Goal: Information Seeking & Learning: Learn about a topic

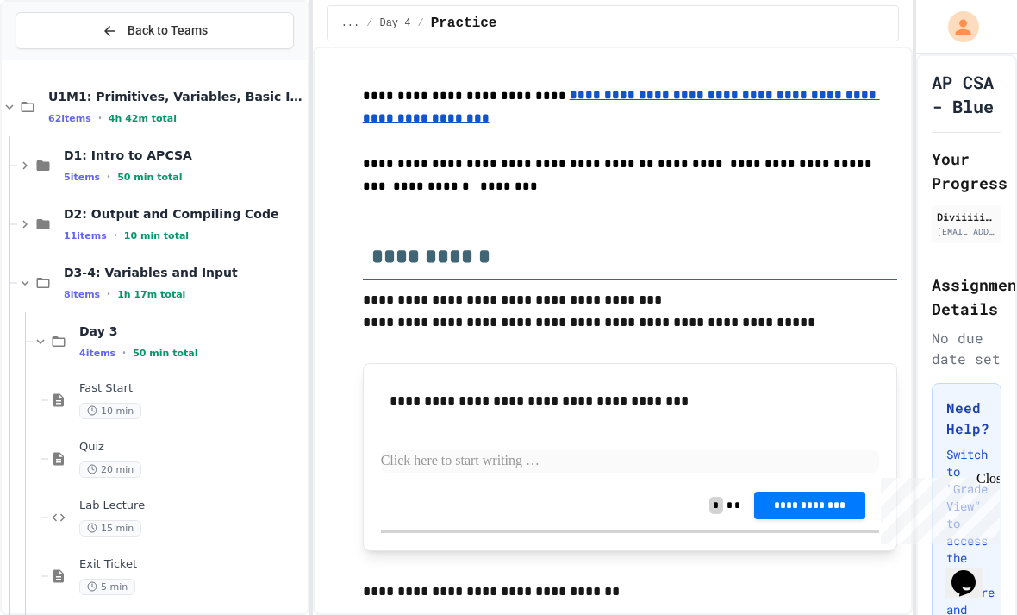
scroll to position [474, 0]
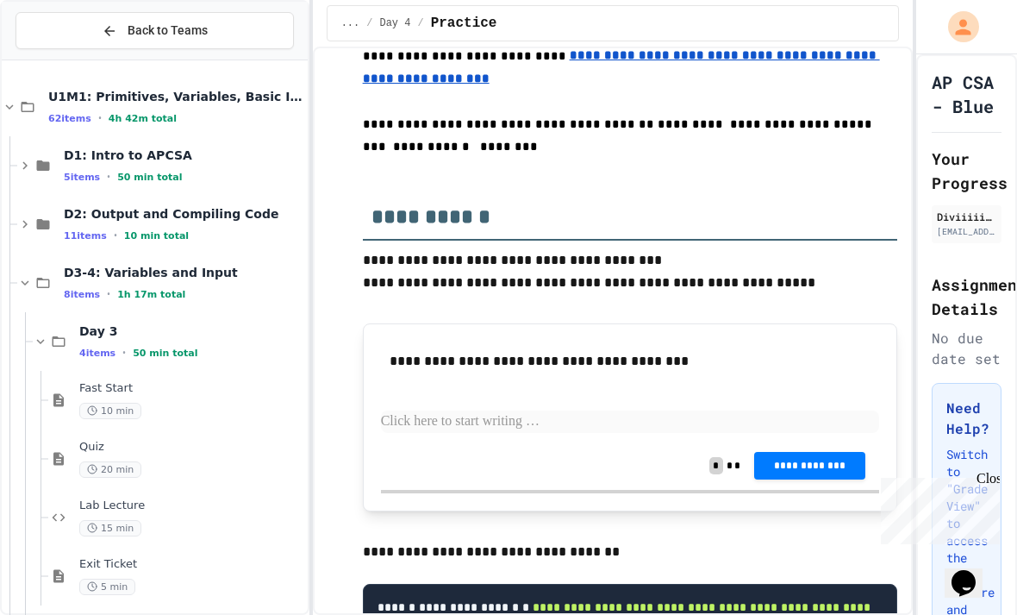
click at [659, 410] on p at bounding box center [630, 421] width 498 height 22
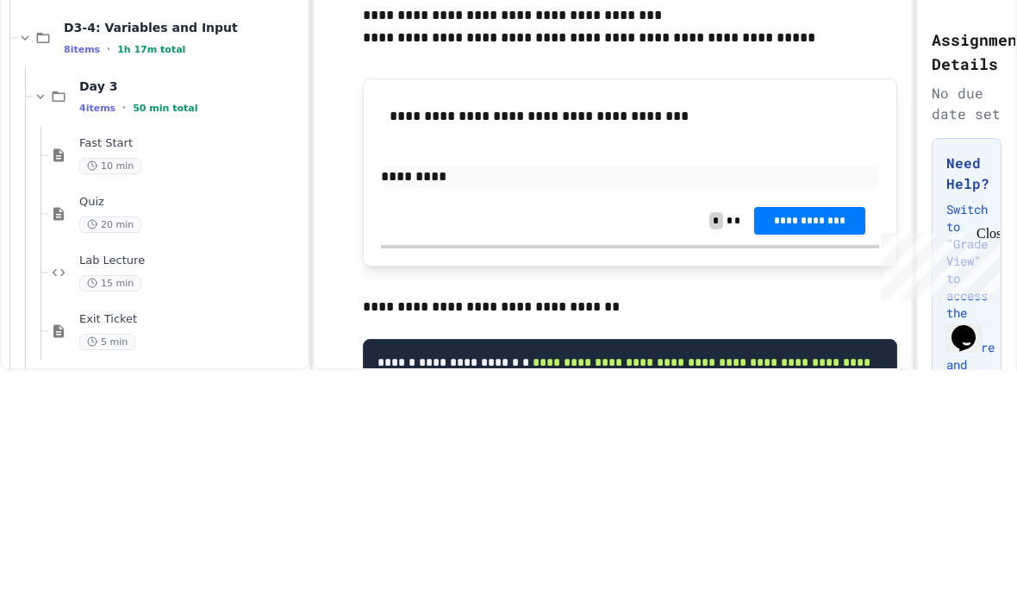
scroll to position [573, 0]
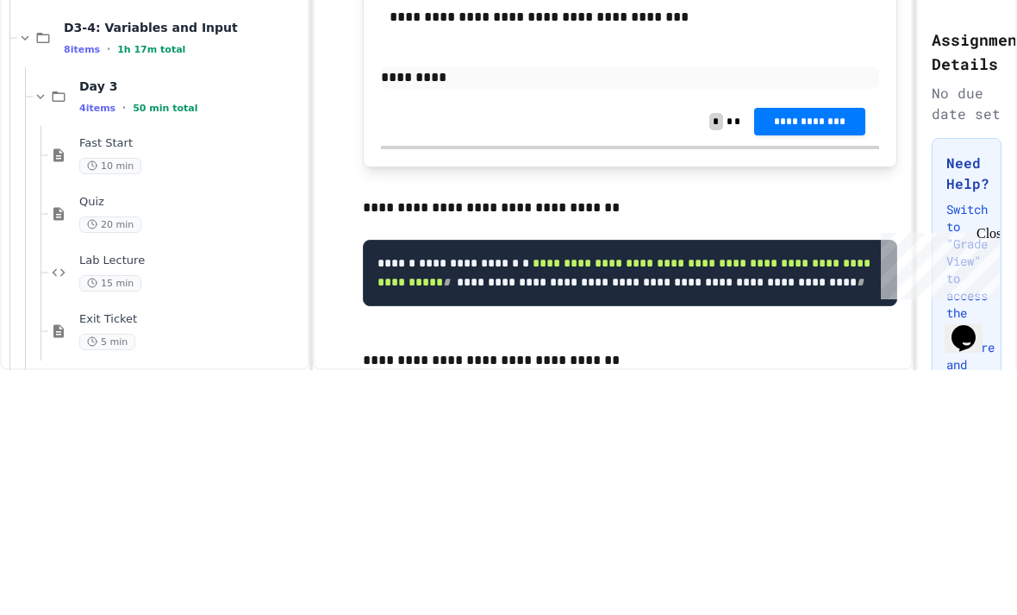
click at [795, 360] on span "**********" at bounding box center [809, 367] width 83 height 14
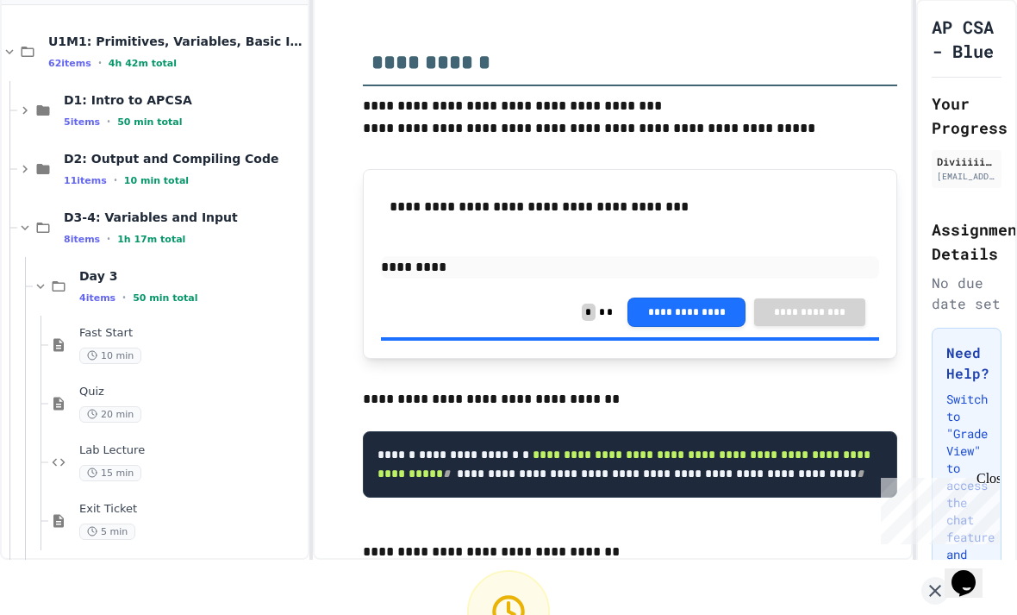
click at [934, 585] on icon at bounding box center [935, 591] width 12 height 12
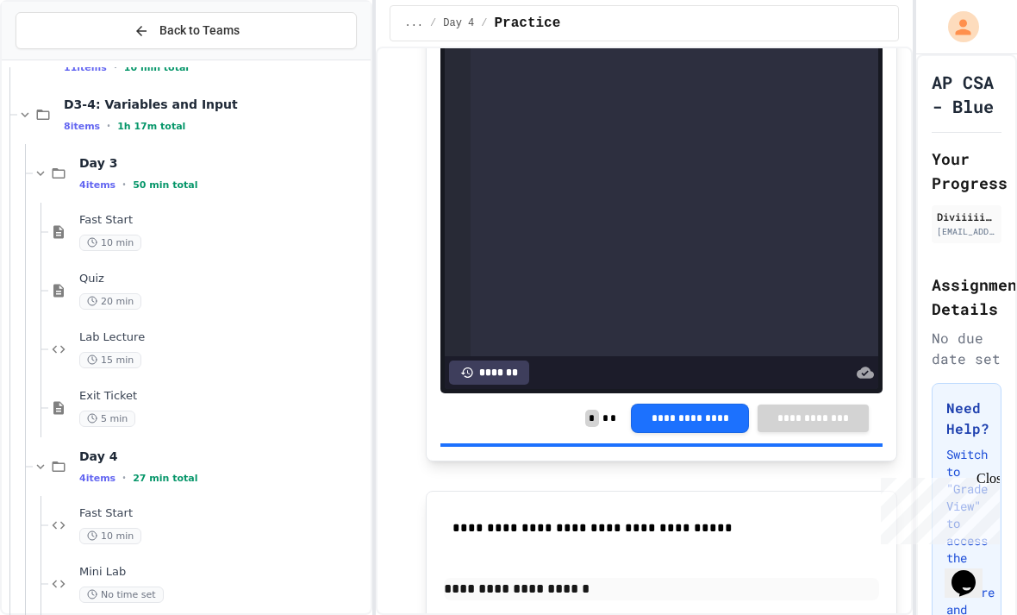
scroll to position [169, 0]
click at [272, 291] on div "Quiz 20 min" at bounding box center [223, 290] width 288 height 38
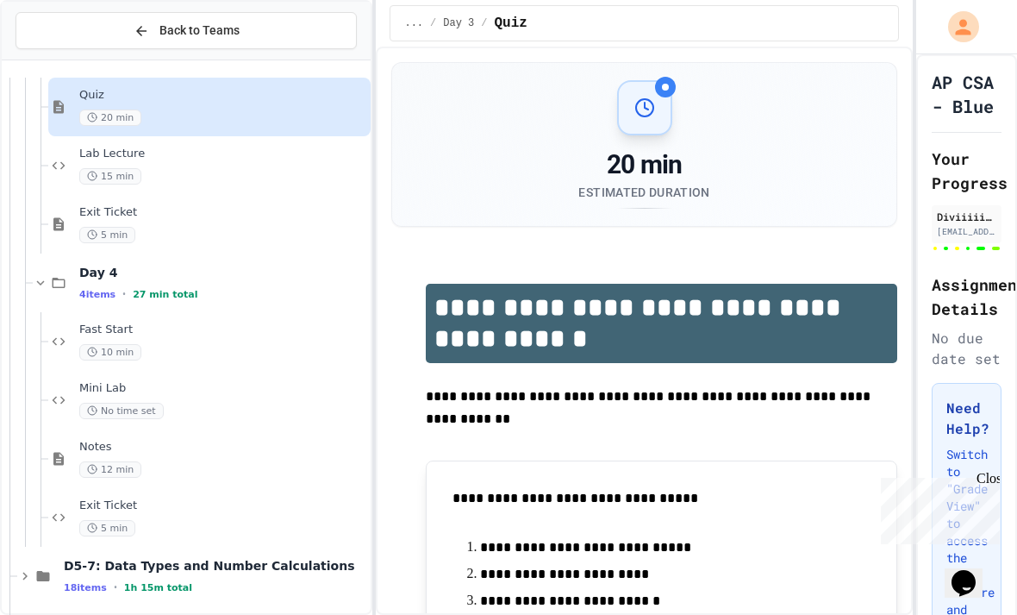
scroll to position [427, 0]
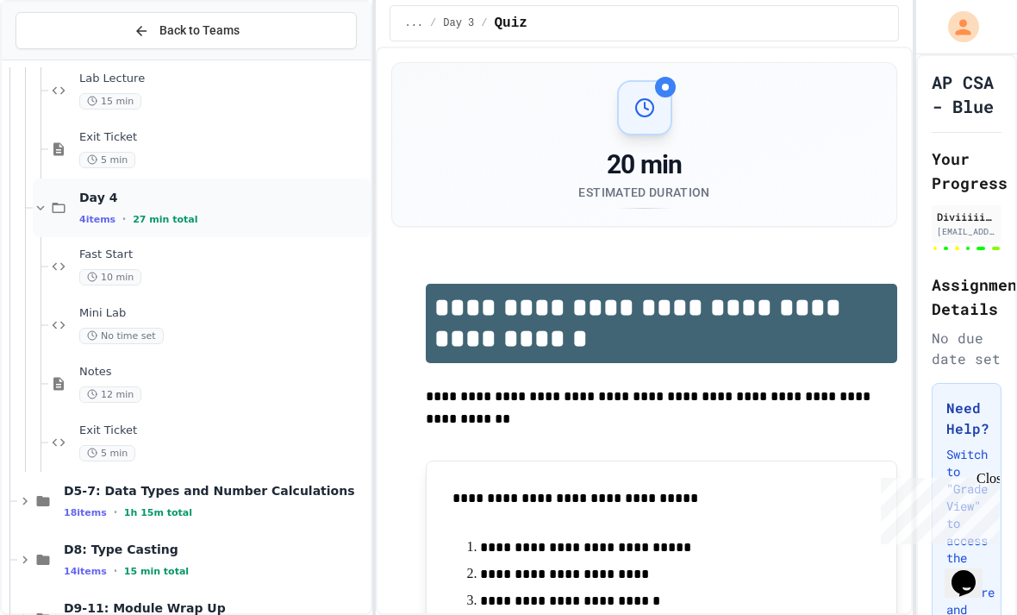
click at [263, 211] on div "Day 4 4 items • 27 min total" at bounding box center [223, 208] width 288 height 36
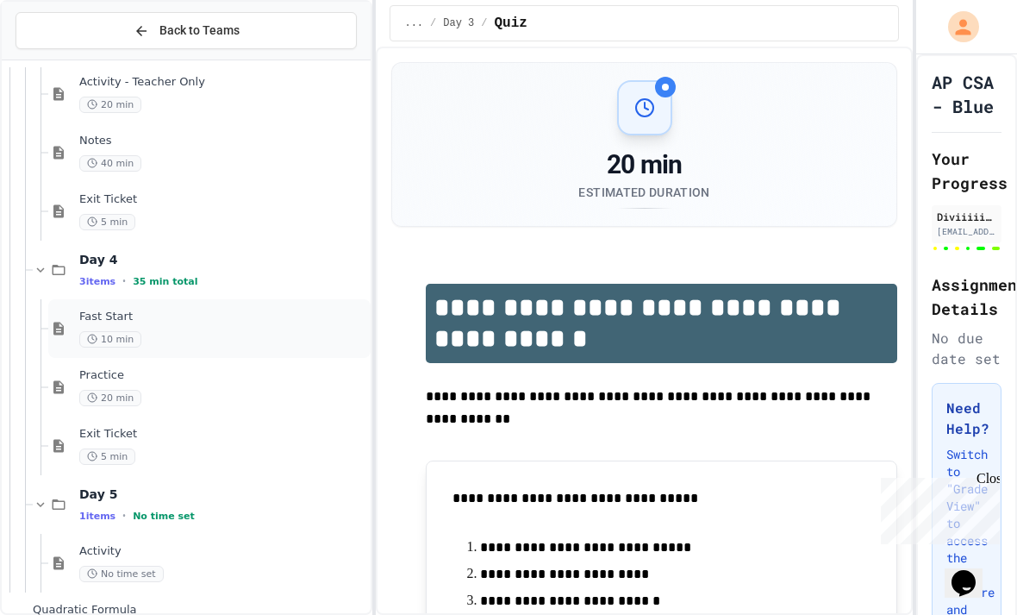
click at [274, 314] on span "Fast Start" at bounding box center [223, 317] width 288 height 15
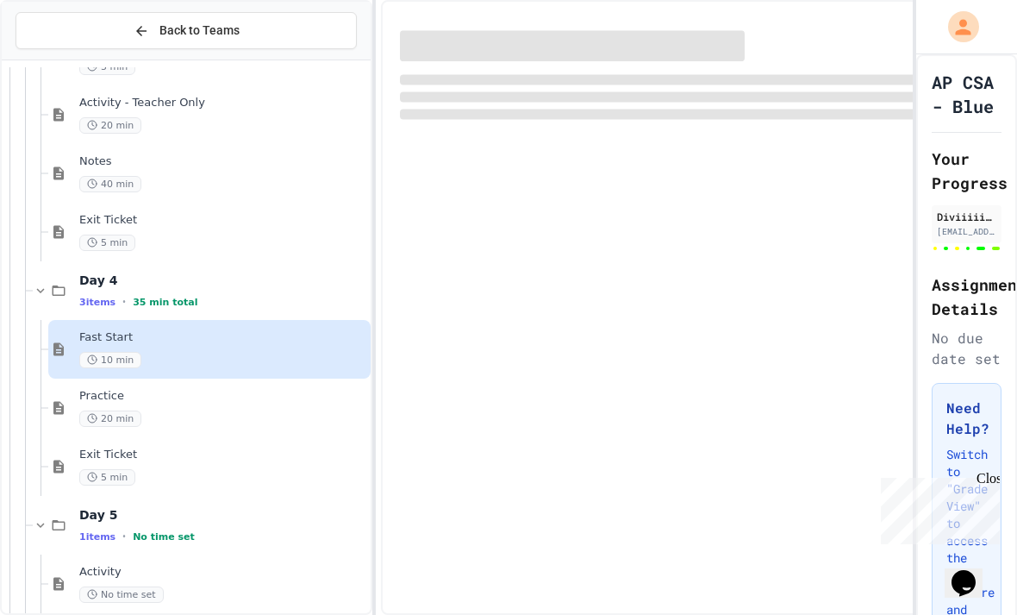
scroll to position [55, 0]
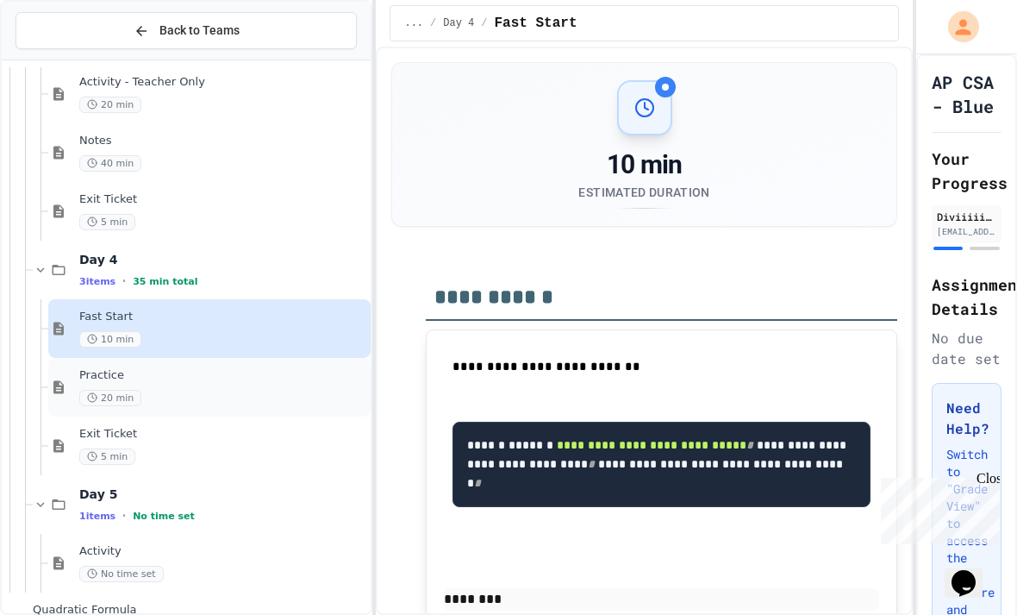
click at [265, 368] on span "Practice" at bounding box center [223, 375] width 288 height 15
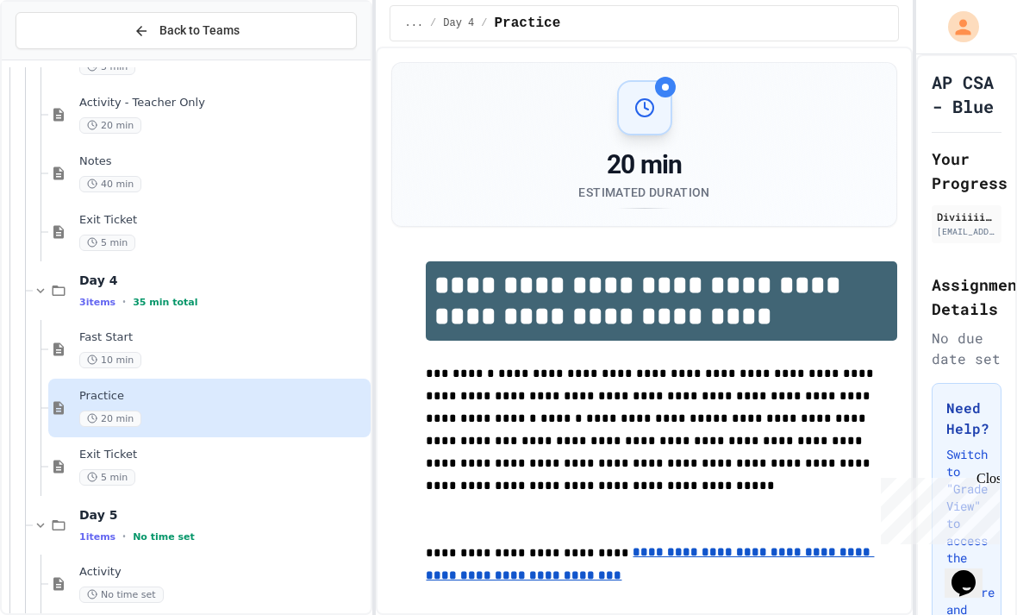
click at [962, 22] on icon "My Account" at bounding box center [964, 27] width 16 height 16
